Goal: Information Seeking & Learning: Learn about a topic

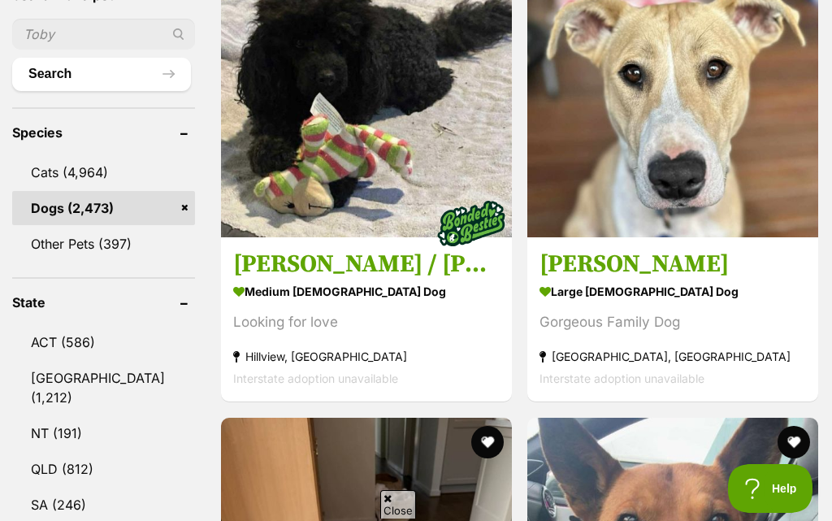
click at [47, 452] on link "QLD (812)" at bounding box center [103, 469] width 183 height 34
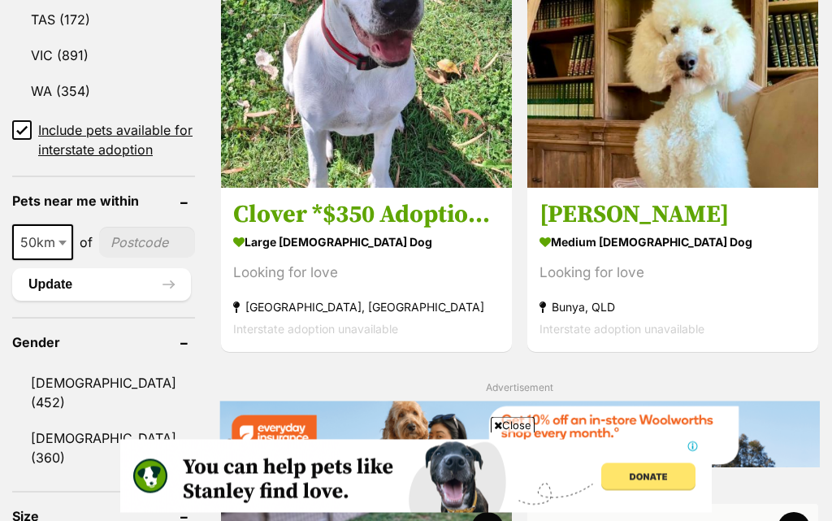
scroll to position [1184, 0]
click at [50, 366] on link "[DEMOGRAPHIC_DATA] (452)" at bounding box center [103, 393] width 183 height 54
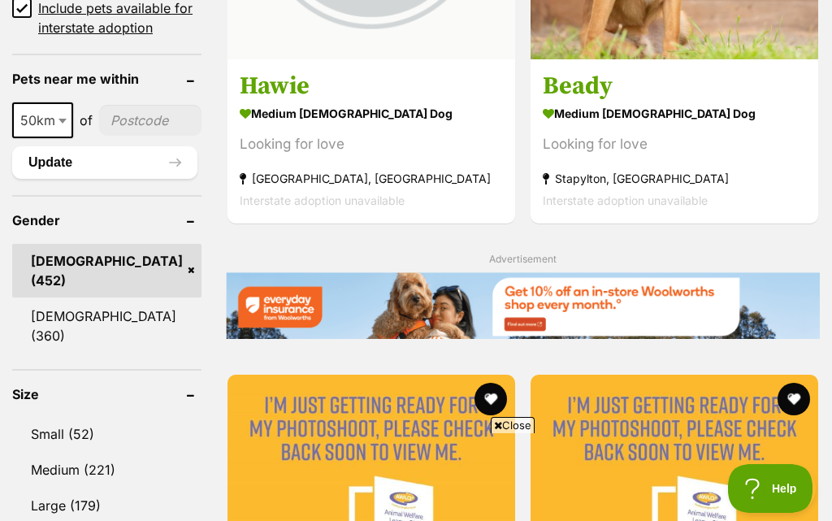
click at [49, 417] on link "Small (52)" at bounding box center [106, 434] width 189 height 34
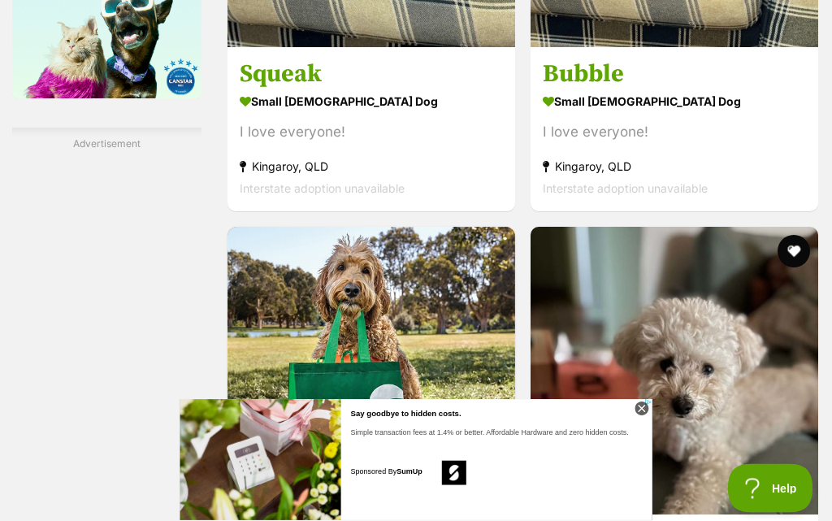
scroll to position [2852, 0]
